Goal: Task Accomplishment & Management: Complete application form

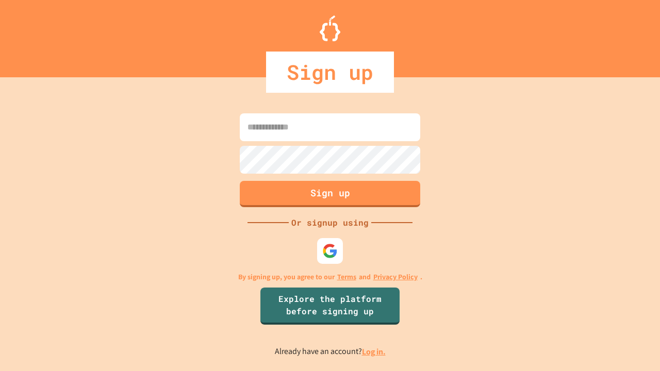
click at [374, 352] on link "Log in." at bounding box center [374, 352] width 24 height 11
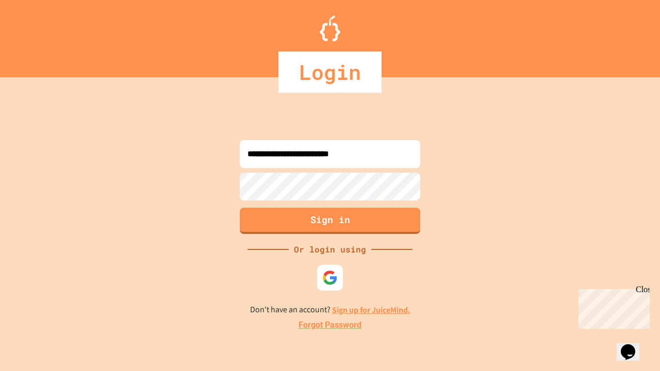
type input "**********"
